Goal: Task Accomplishment & Management: Manage account settings

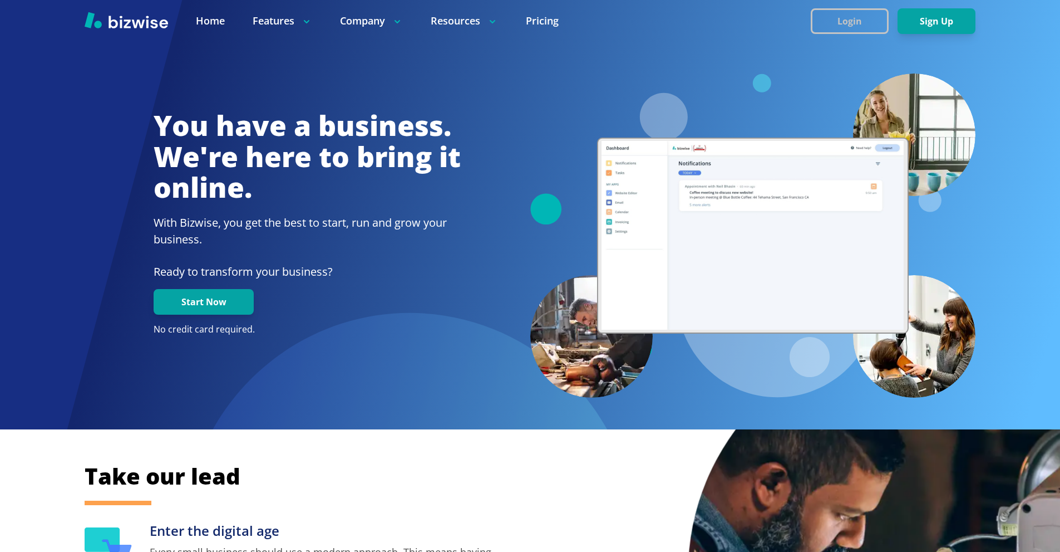
click at [858, 22] on button "Login" at bounding box center [850, 21] width 78 height 26
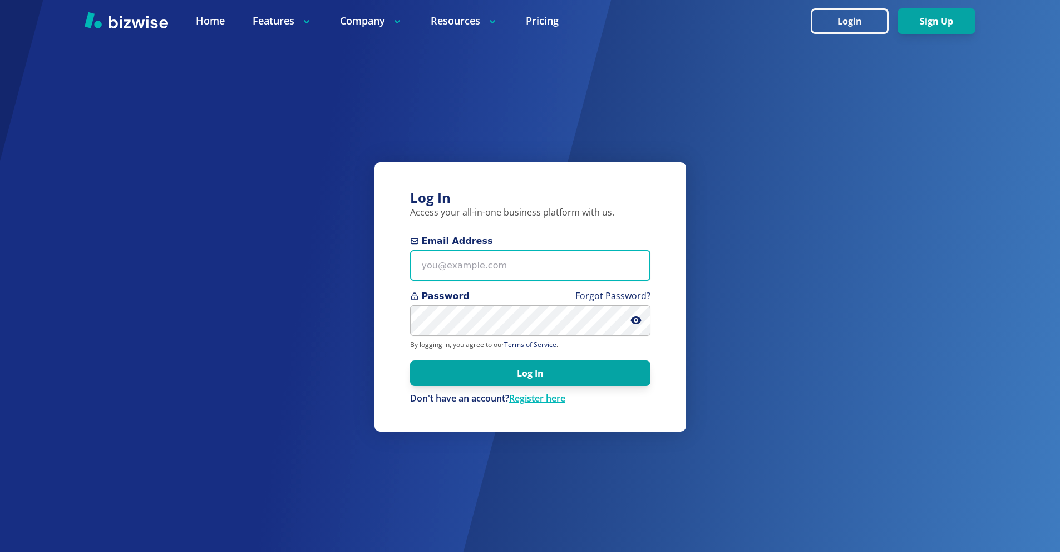
click at [544, 263] on input "Email Address" at bounding box center [530, 265] width 240 height 31
paste input "alittlesouthernrain+1@gmail.com"
type input "alittlesouthernrain+1@gmail.com"
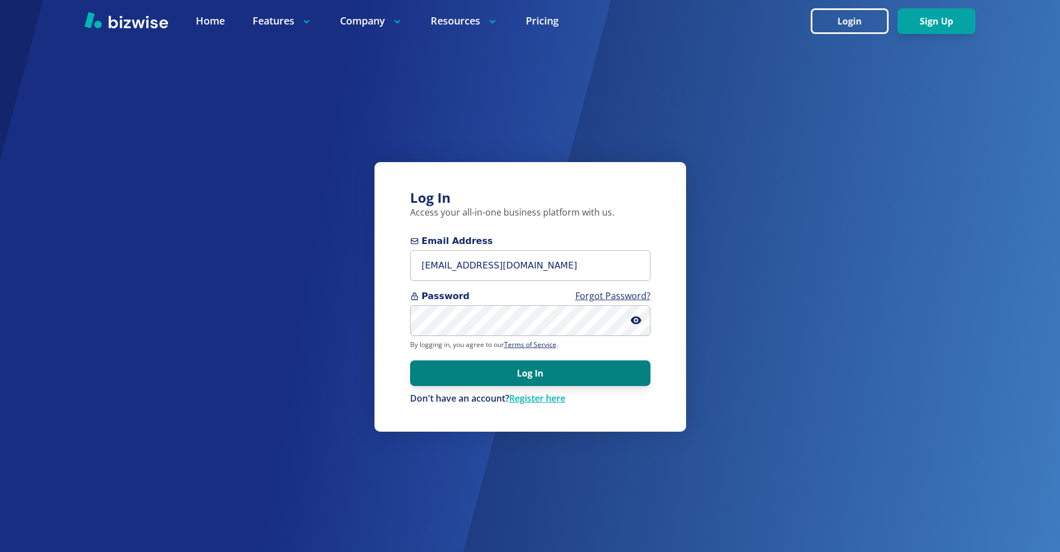
drag, startPoint x: 556, startPoint y: 373, endPoint x: 548, endPoint y: 365, distance: 11.4
click at [557, 372] on button "Log In" at bounding box center [530, 373] width 240 height 26
